Goal: Book appointment/travel/reservation

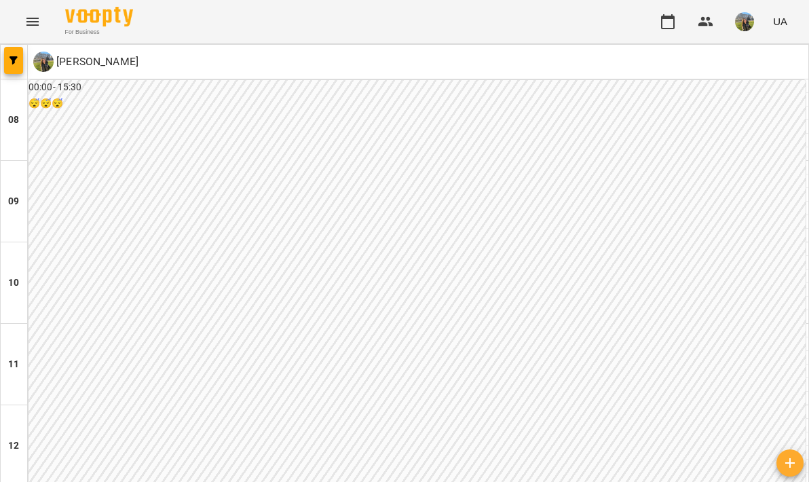
scroll to position [530, 0]
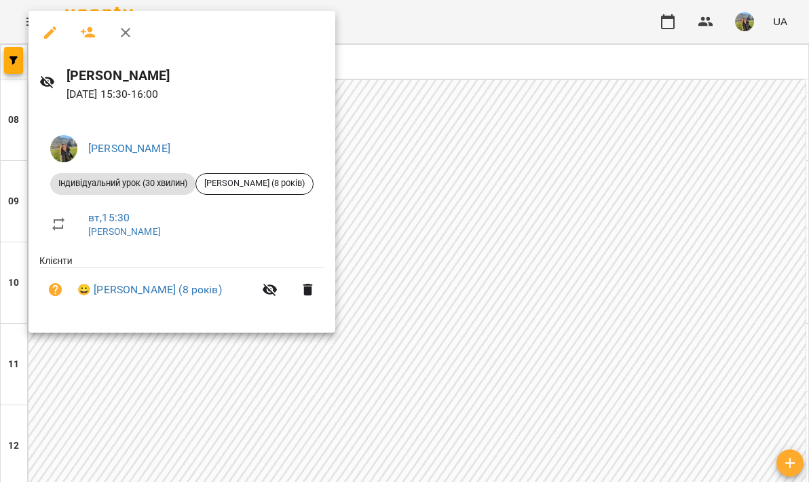
click at [384, 198] on div at bounding box center [404, 241] width 809 height 482
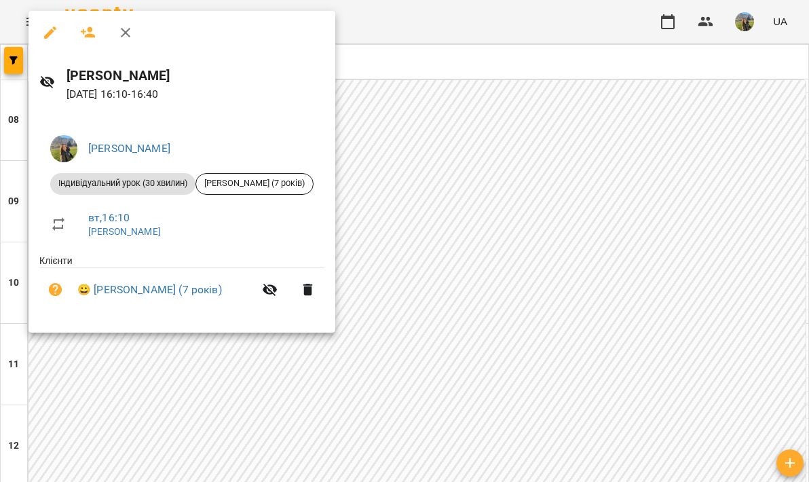
click at [399, 247] on div at bounding box center [404, 241] width 809 height 482
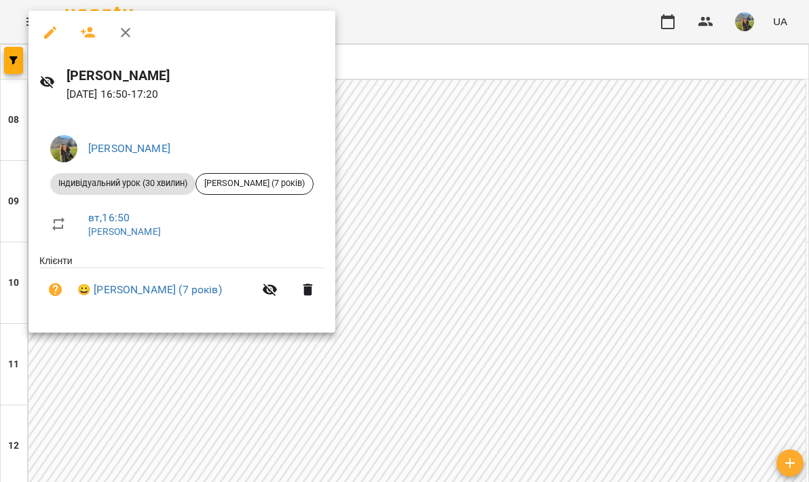
click at [427, 299] on div at bounding box center [404, 241] width 809 height 482
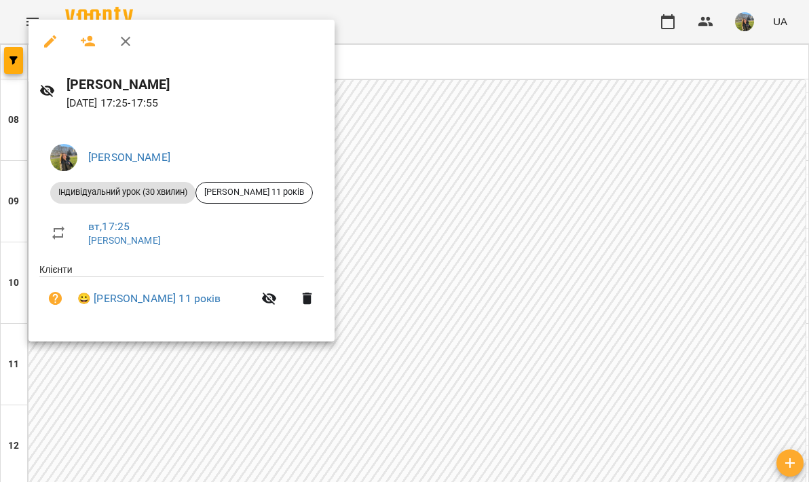
click at [432, 347] on div at bounding box center [404, 241] width 809 height 482
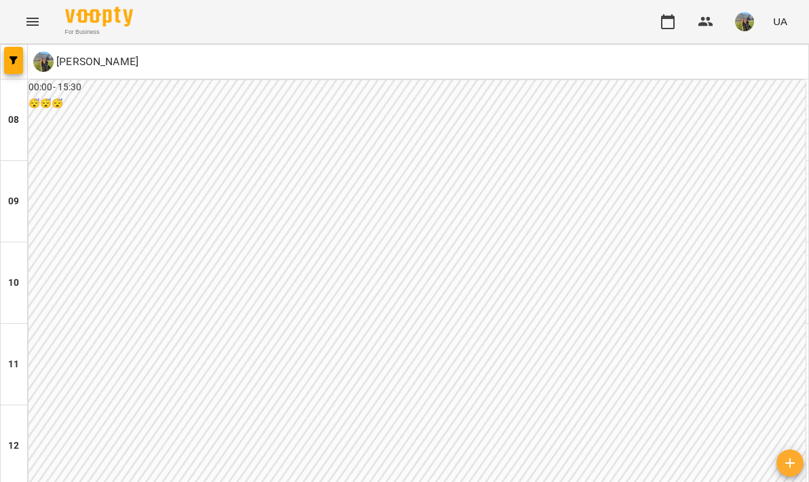
scroll to position [713, 0]
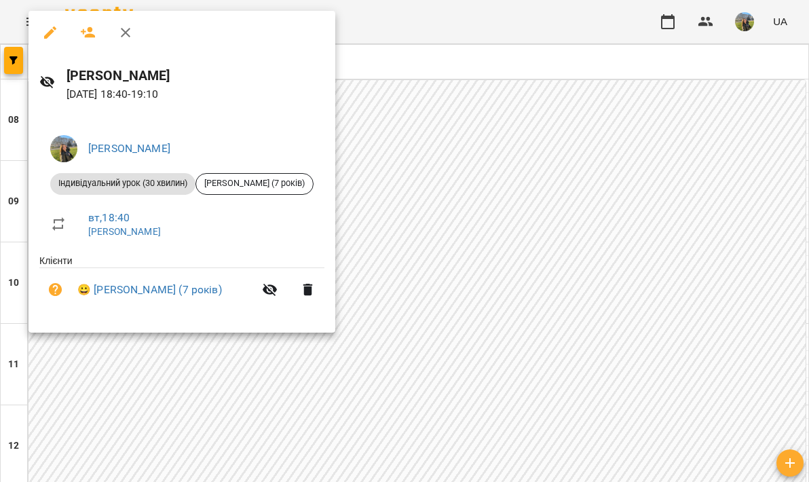
click at [504, 277] on div at bounding box center [404, 241] width 809 height 482
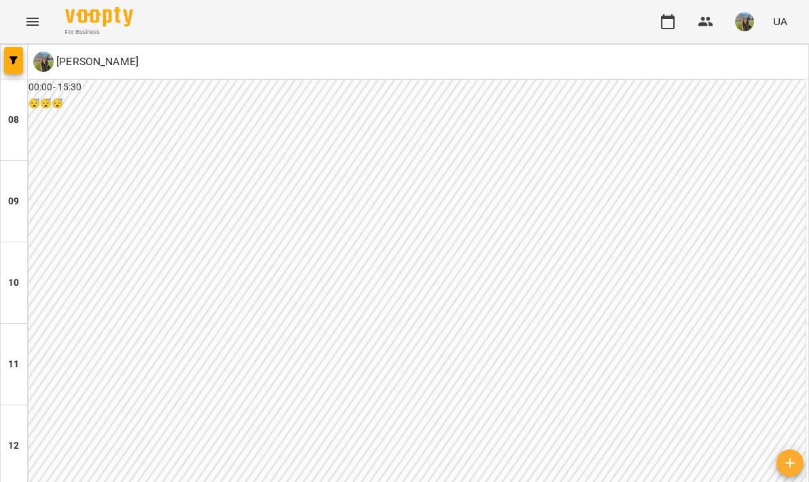
scroll to position [746, 0]
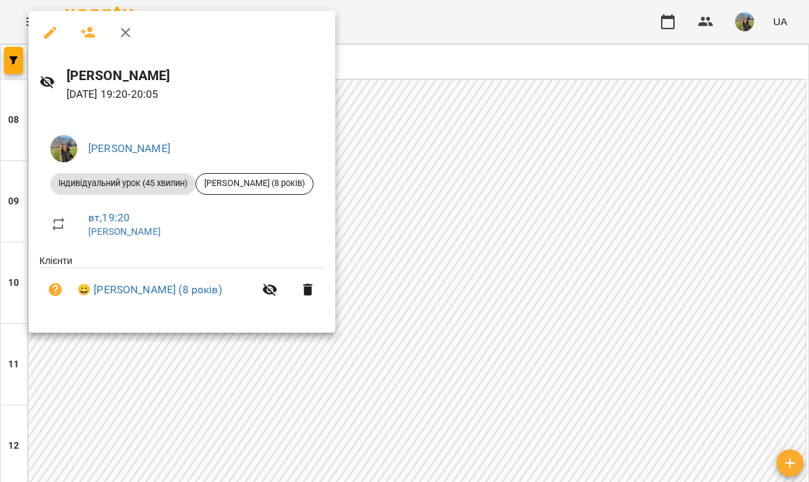
click at [496, 312] on div at bounding box center [404, 241] width 809 height 482
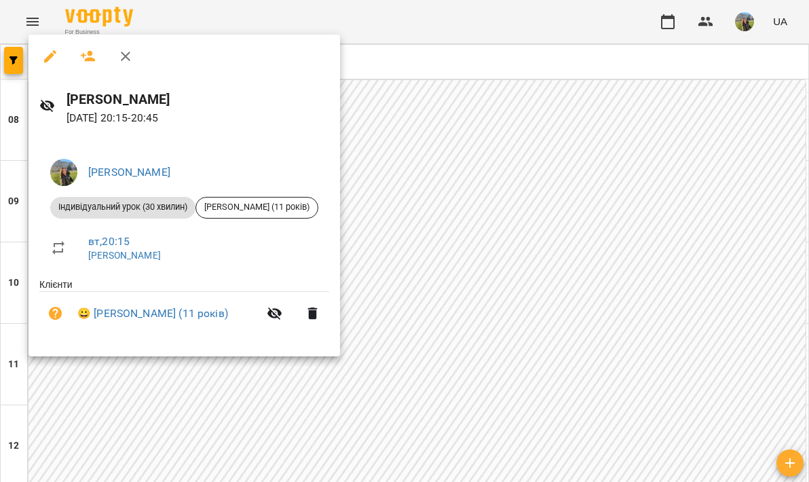
click at [496, 233] on div at bounding box center [404, 241] width 809 height 482
